Goal: Task Accomplishment & Management: Use online tool/utility

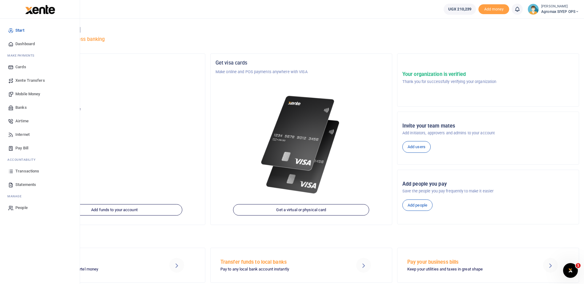
click at [32, 80] on span "Xente Transfers" at bounding box center [30, 81] width 30 height 6
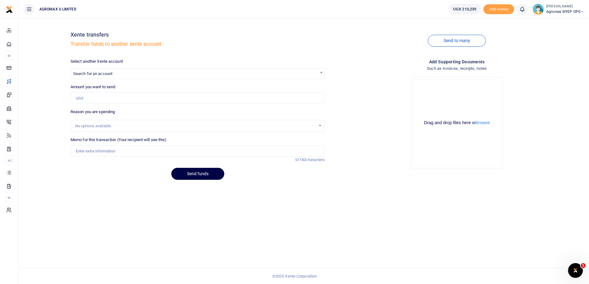
click at [135, 74] on span "Search for an account" at bounding box center [198, 74] width 254 height 10
click at [235, 114] on div "Reason you are spending No options available." at bounding box center [197, 120] width 254 height 23
